Goal: Transaction & Acquisition: Download file/media

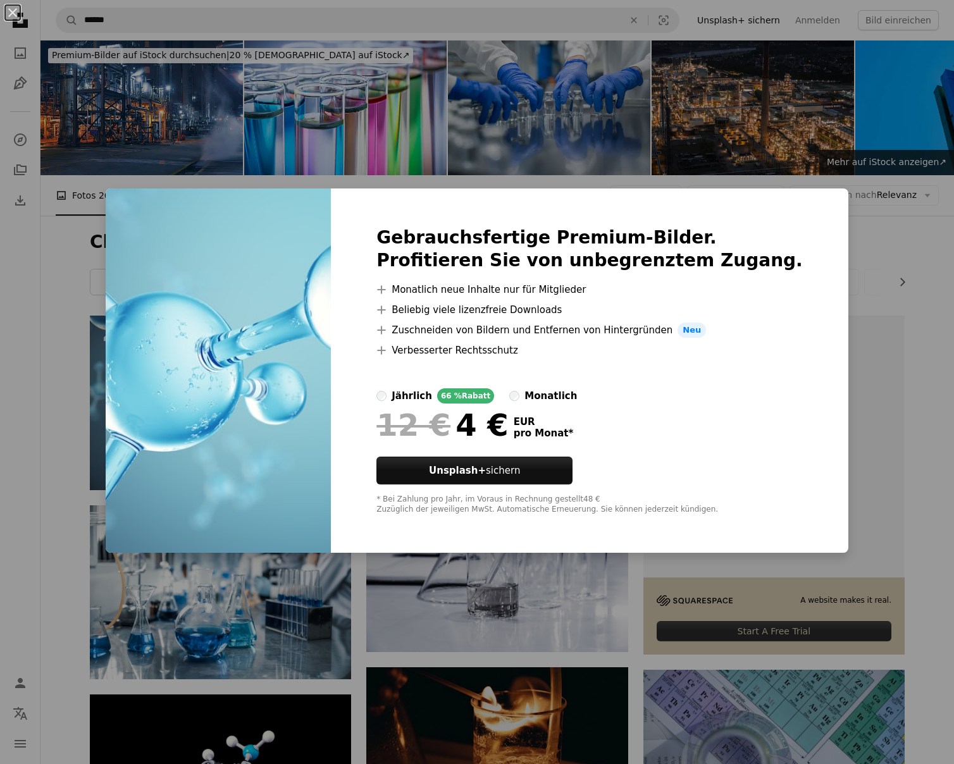
click at [80, 329] on div "An X shape Gebrauchsfertige Premium-Bilder. Profitieren Sie von unbegrenztem Zu…" at bounding box center [477, 382] width 954 height 764
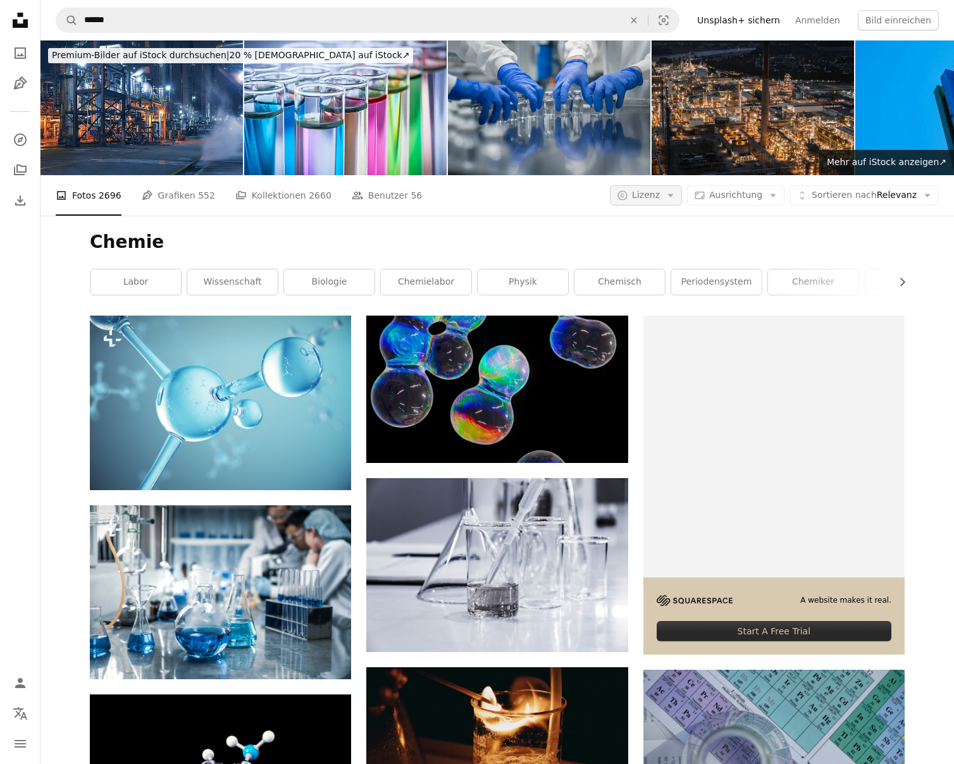
click at [659, 195] on span "Lizenz" at bounding box center [646, 195] width 28 height 10
click at [656, 295] on span "Kostenlos" at bounding box center [682, 296] width 77 height 13
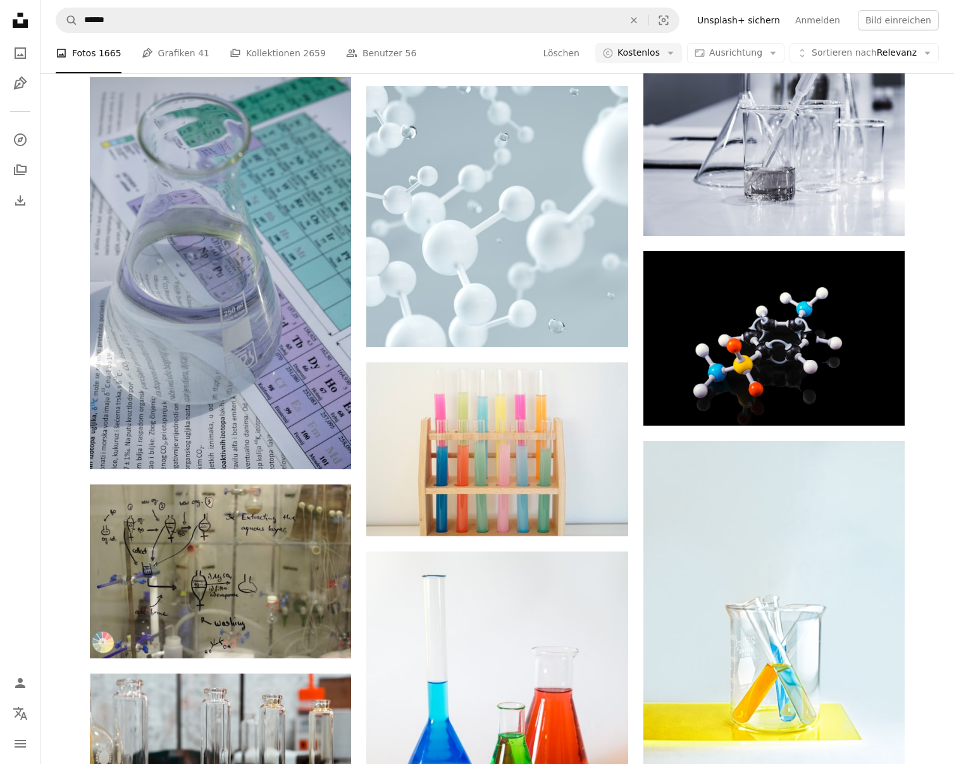
scroll to position [582, 0]
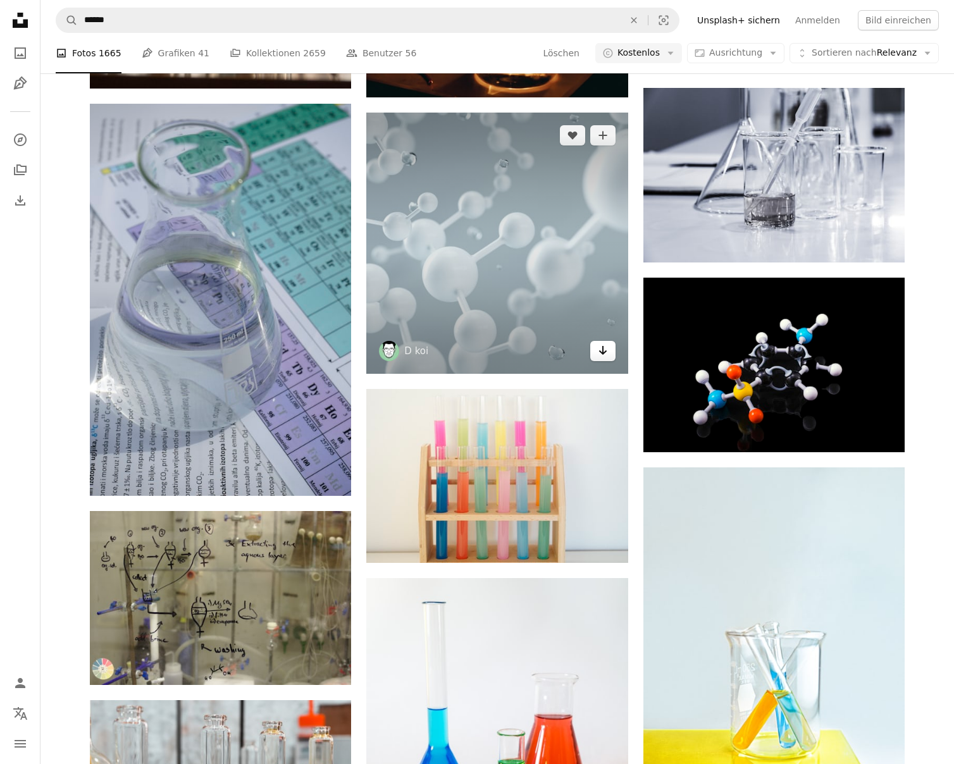
click at [602, 352] on icon "Herunterladen" at bounding box center [602, 350] width 8 height 9
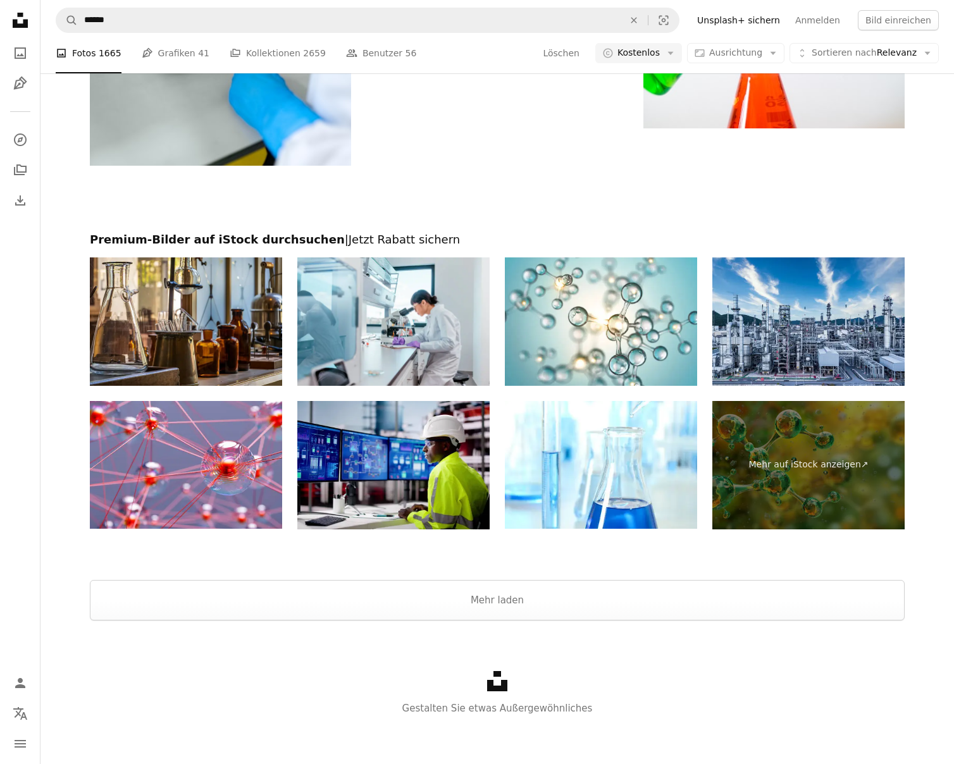
scroll to position [2099, 0]
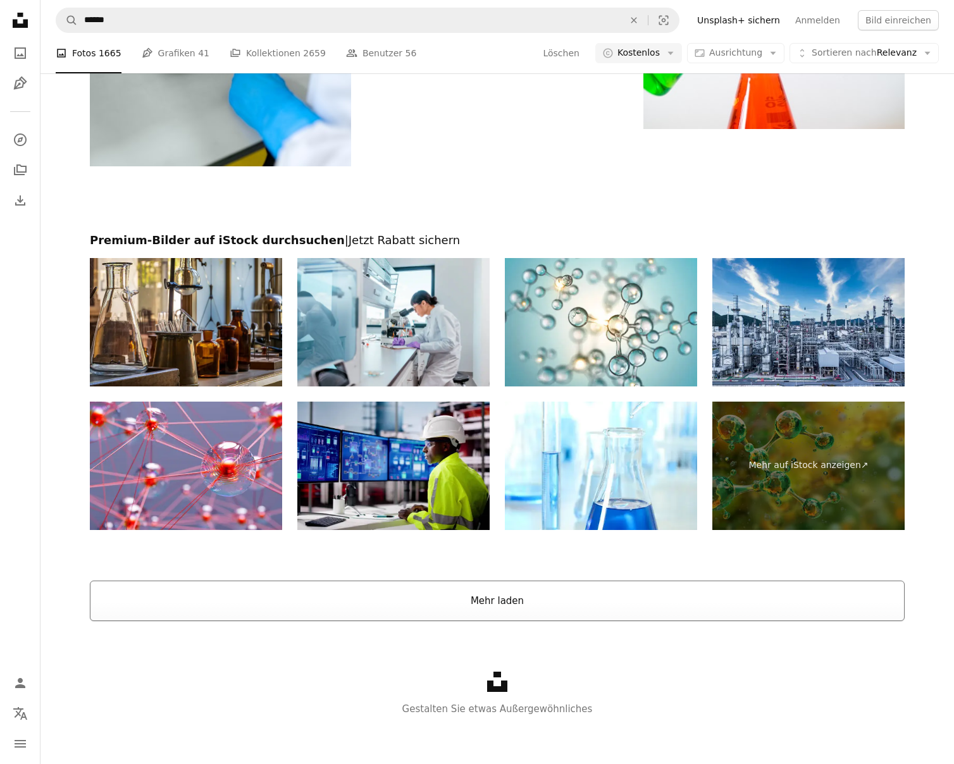
click at [497, 605] on button "Mehr laden" at bounding box center [497, 600] width 814 height 40
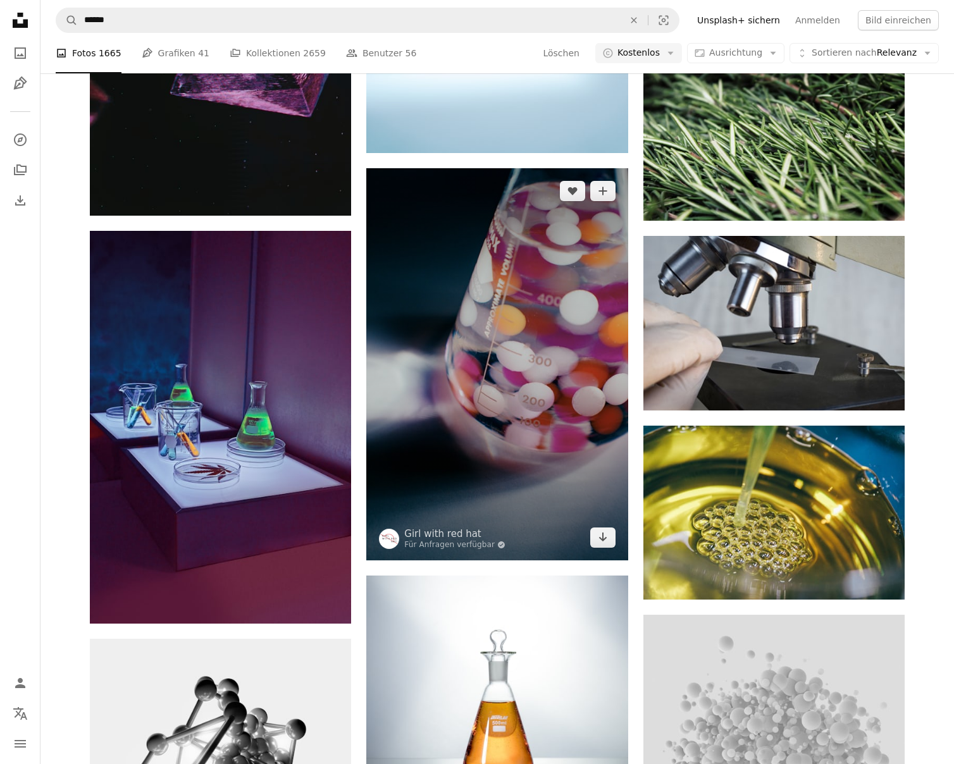
scroll to position [6558, 0]
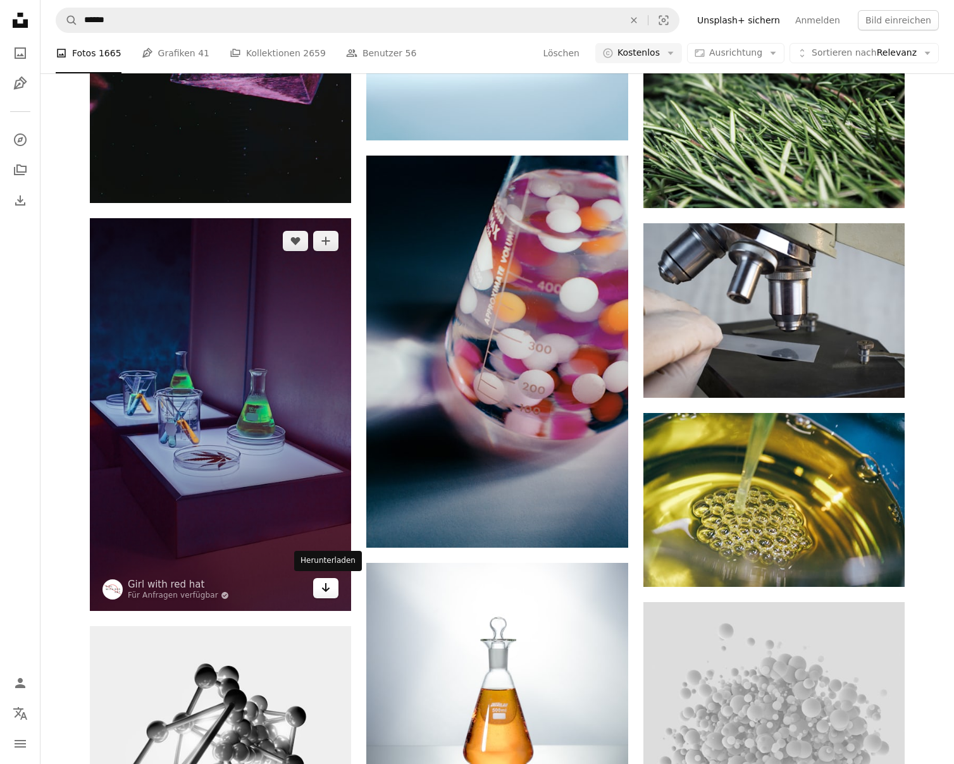
click at [324, 589] on icon "Arrow pointing down" at bounding box center [326, 587] width 10 height 15
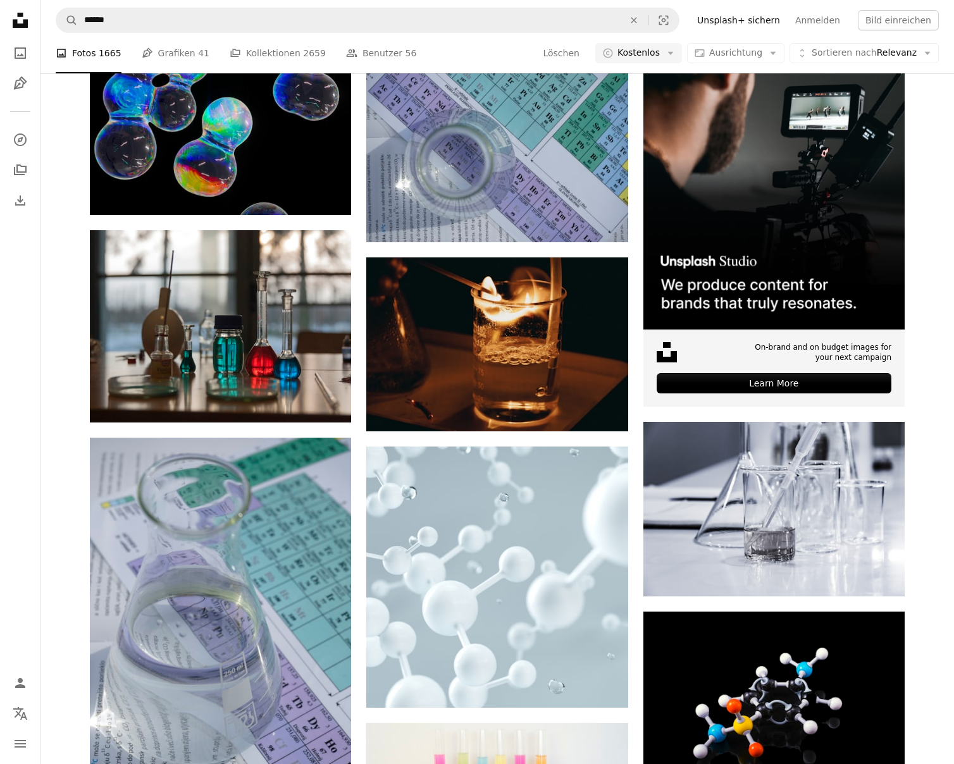
scroll to position [262, 0]
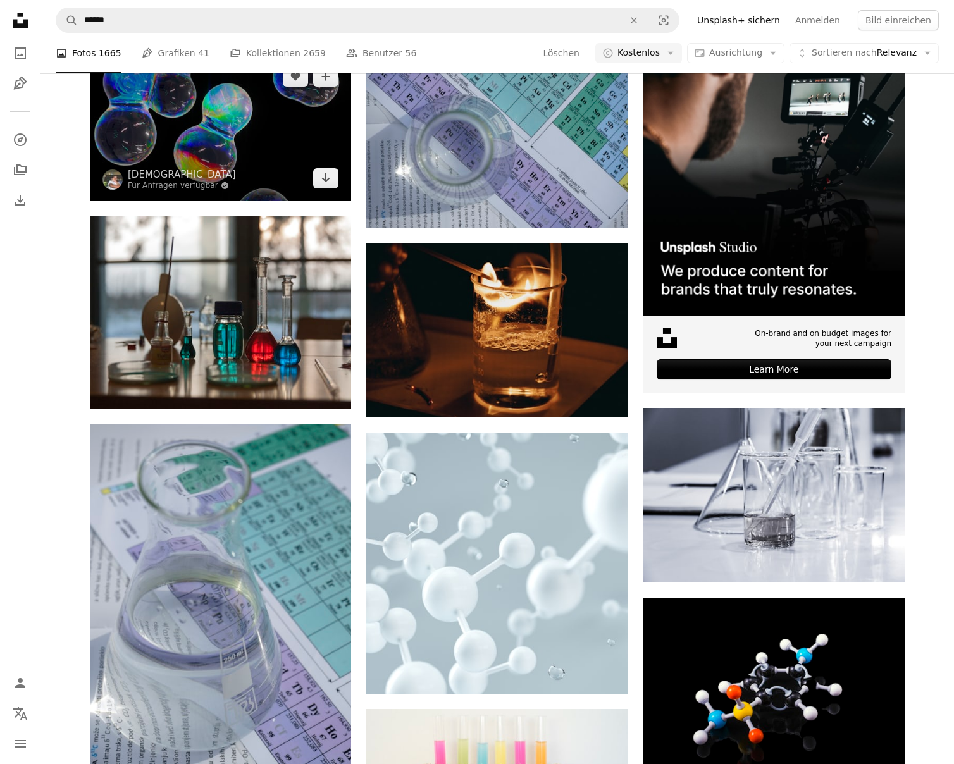
click at [208, 147] on img at bounding box center [220, 127] width 261 height 147
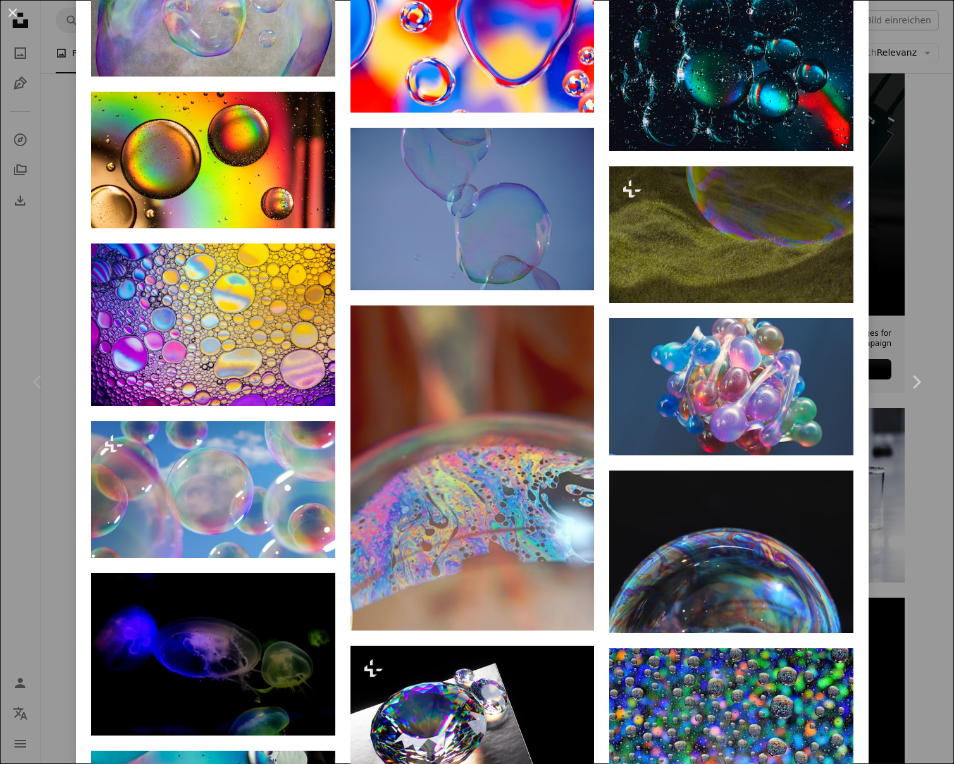
scroll to position [2367, 0]
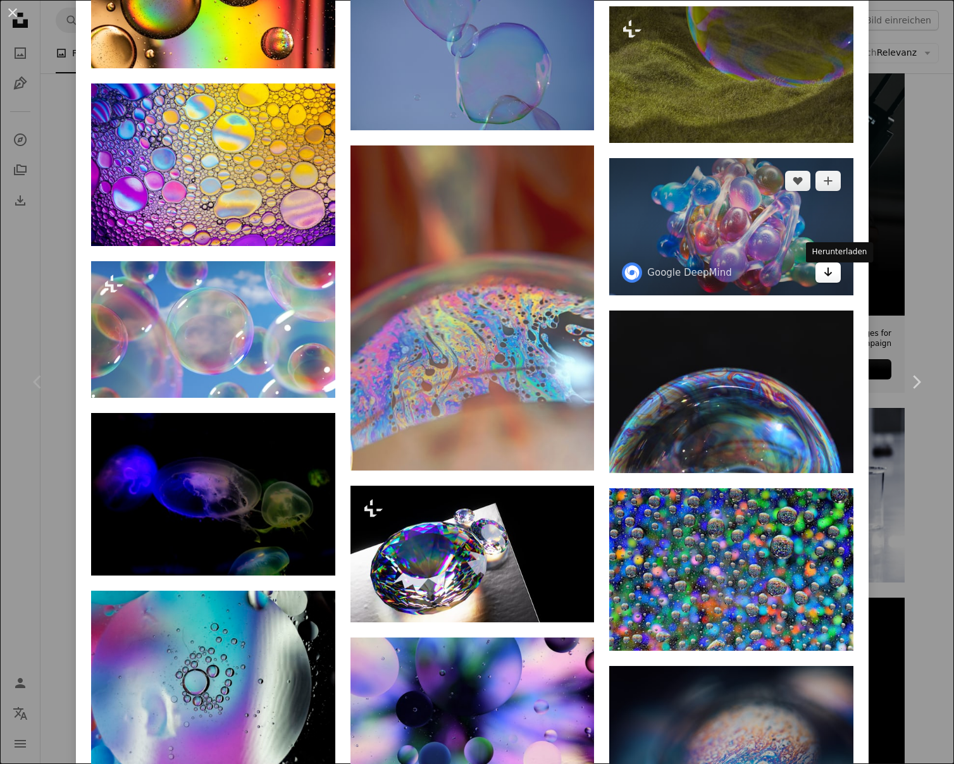
click at [833, 274] on icon "Arrow pointing down" at bounding box center [828, 271] width 10 height 15
